Goal: Information Seeking & Learning: Find specific fact

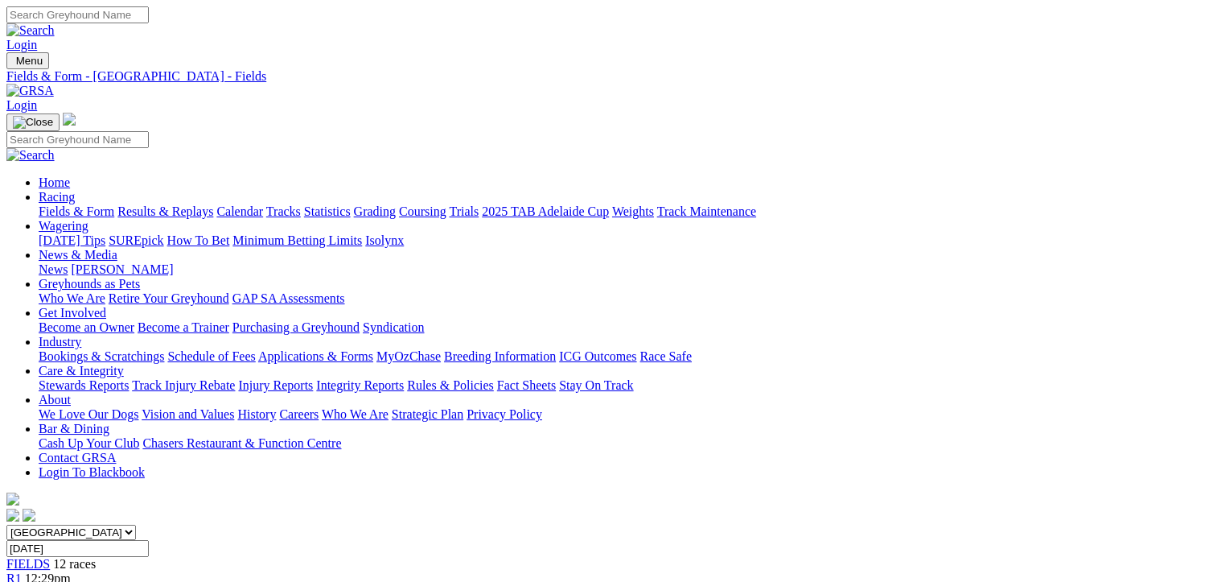
click at [181, 204] on link "Results & Replays" at bounding box center [165, 211] width 96 height 14
drag, startPoint x: 1061, startPoint y: 257, endPoint x: 1046, endPoint y: 249, distance: 17.7
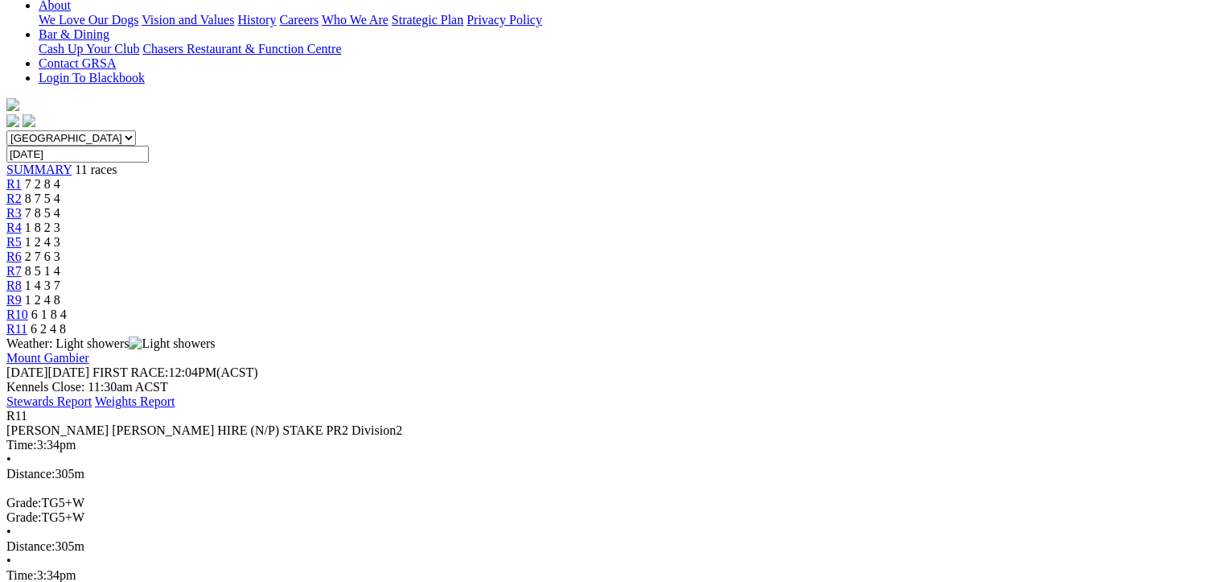
scroll to position [402, 0]
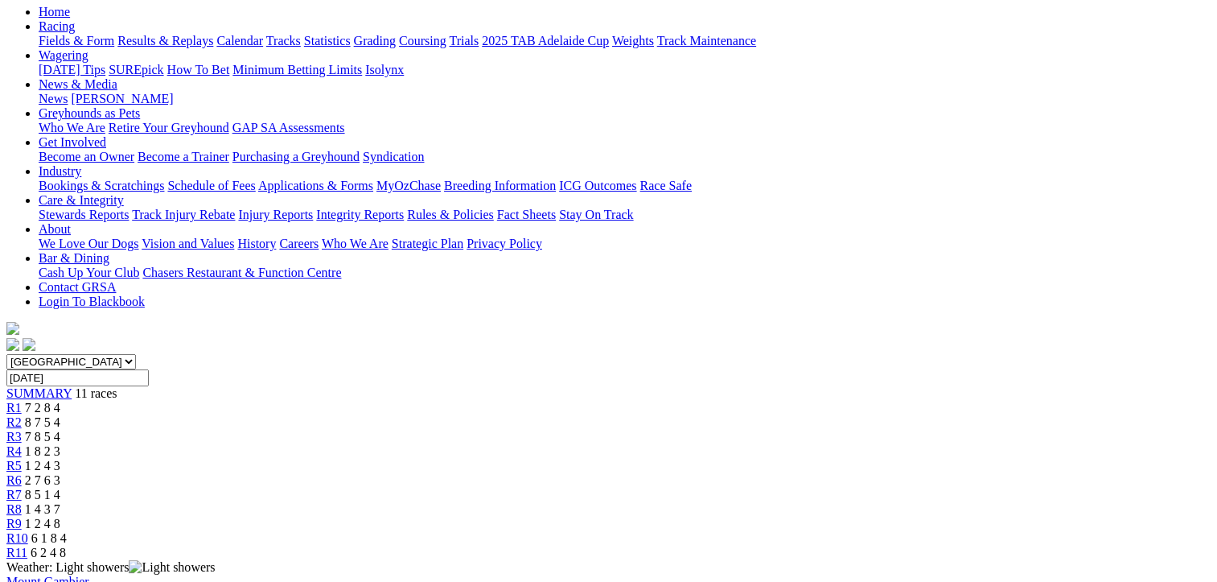
scroll to position [161, 0]
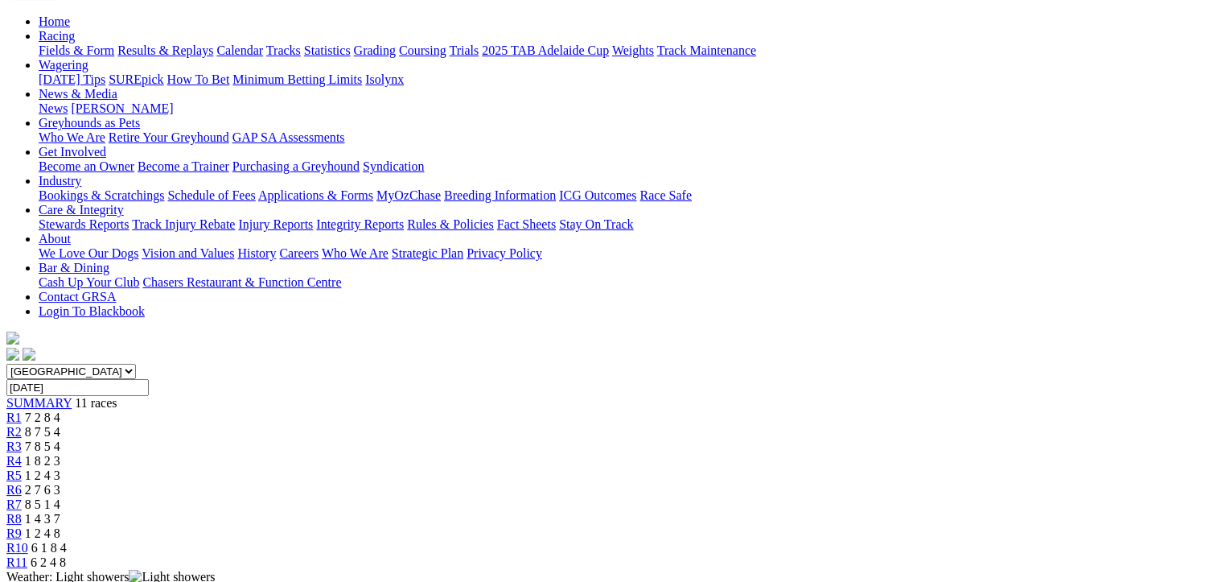
click at [28, 541] on span "R10" at bounding box center [17, 548] width 22 height 14
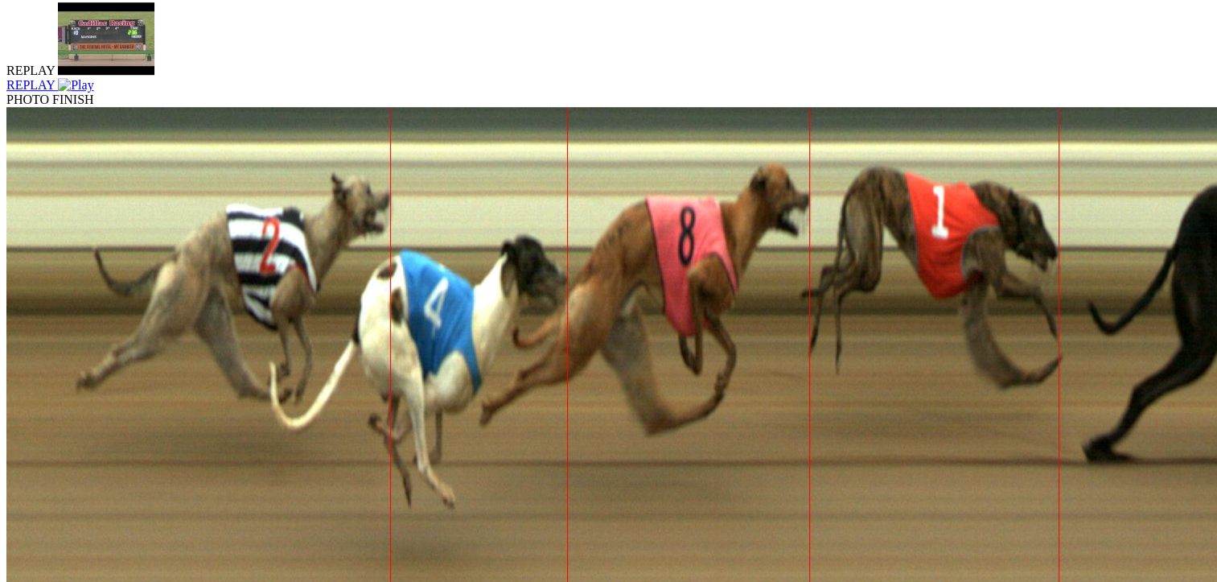
scroll to position [1046, 0]
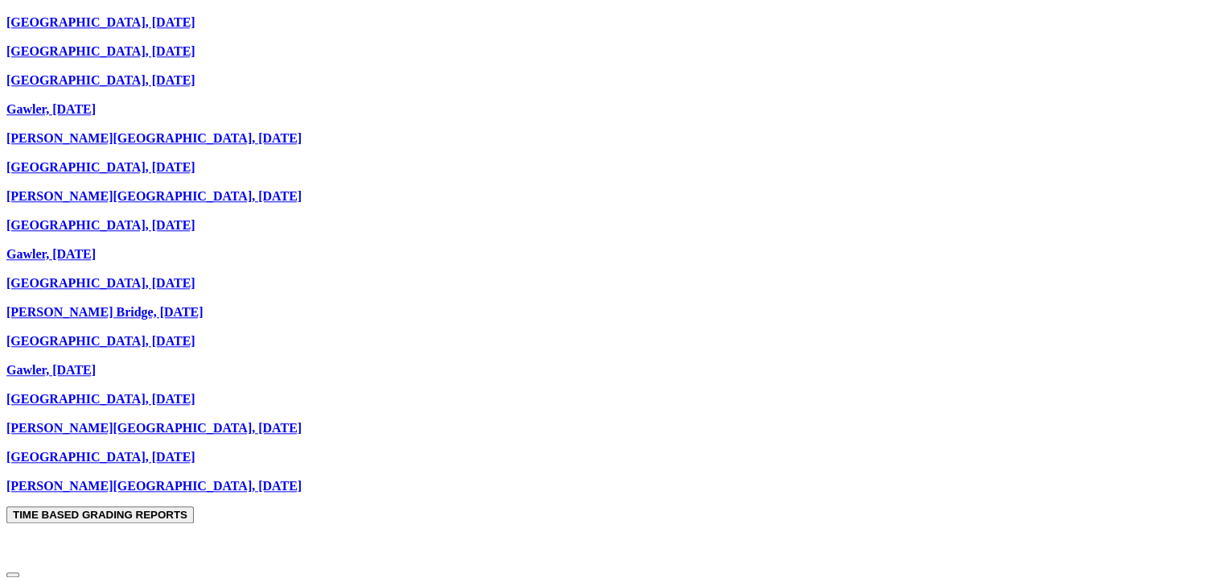
scroll to position [1609, 0]
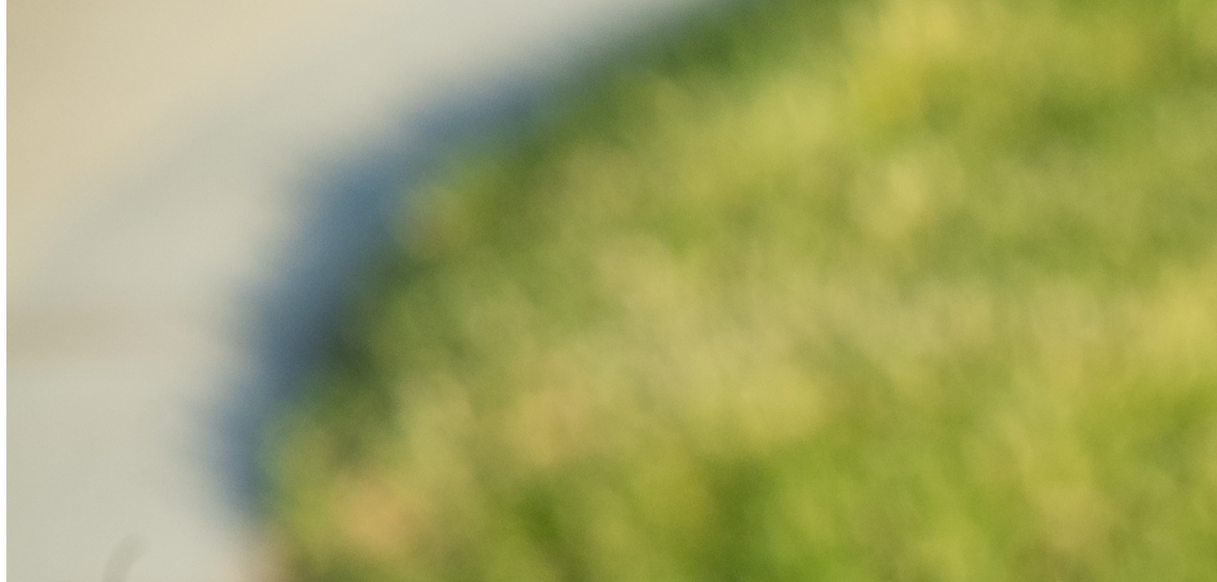
scroll to position [1046, 0]
